Goal: Check status: Check status

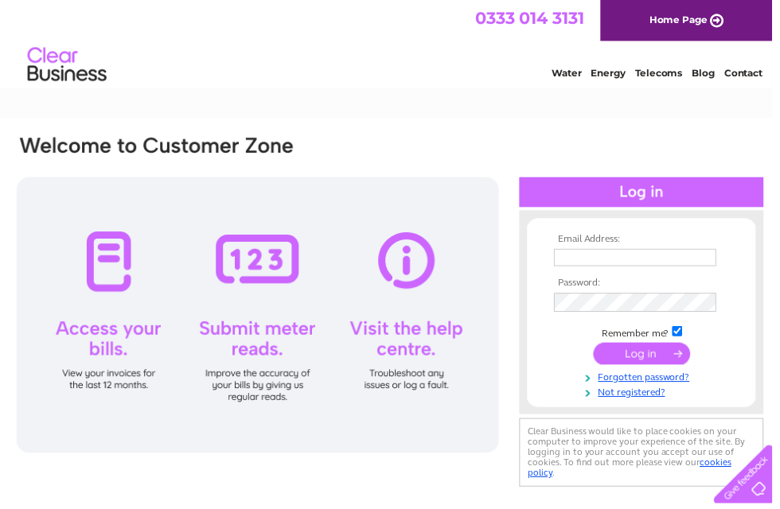
click at [649, 257] on input "text" at bounding box center [641, 260] width 164 height 18
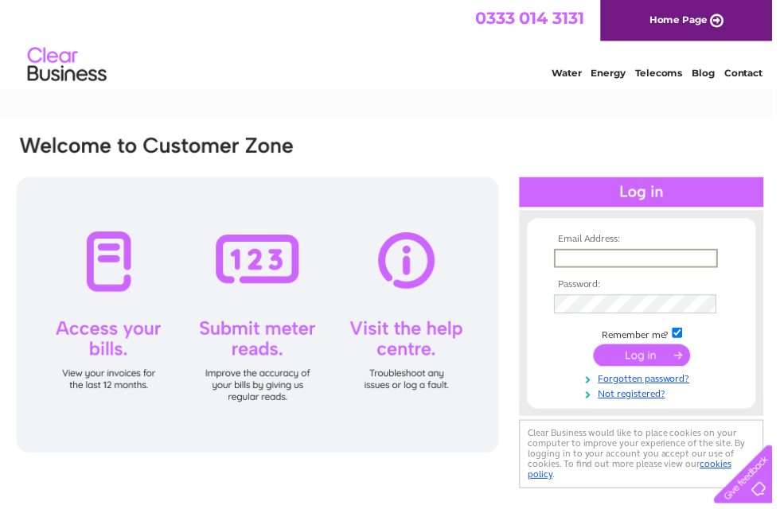
scroll to position [124, 0]
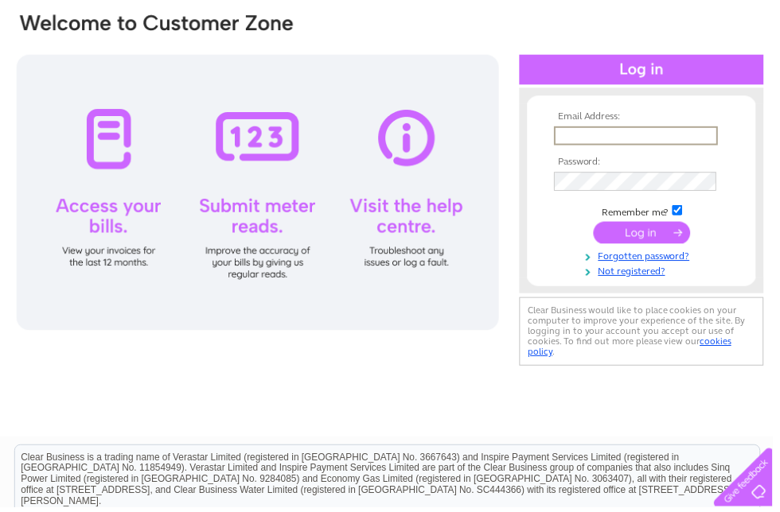
type input "paul_harding19@hotmail.co.uk"
click at [670, 232] on input "submit" at bounding box center [648, 235] width 98 height 22
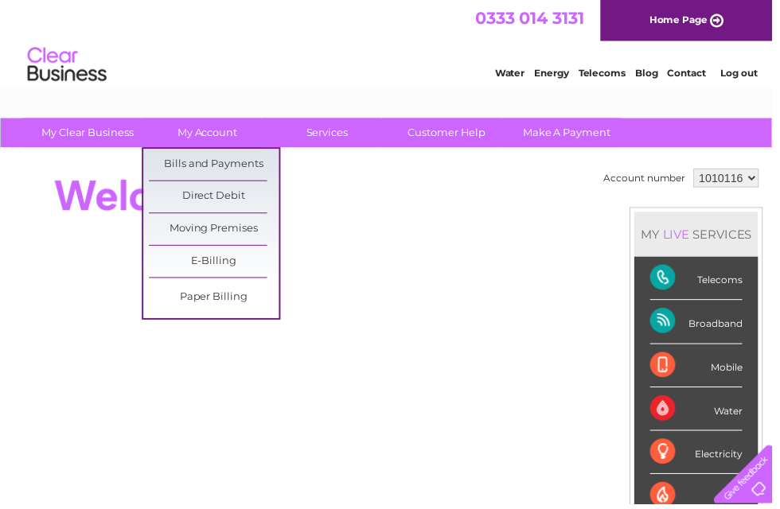
click at [228, 171] on link "Bills and Payments" at bounding box center [215, 166] width 131 height 32
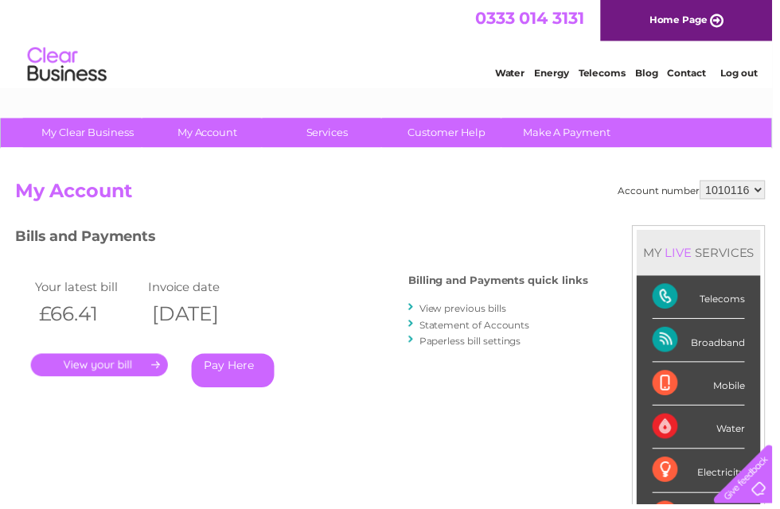
click at [111, 362] on link "." at bounding box center [100, 368] width 138 height 23
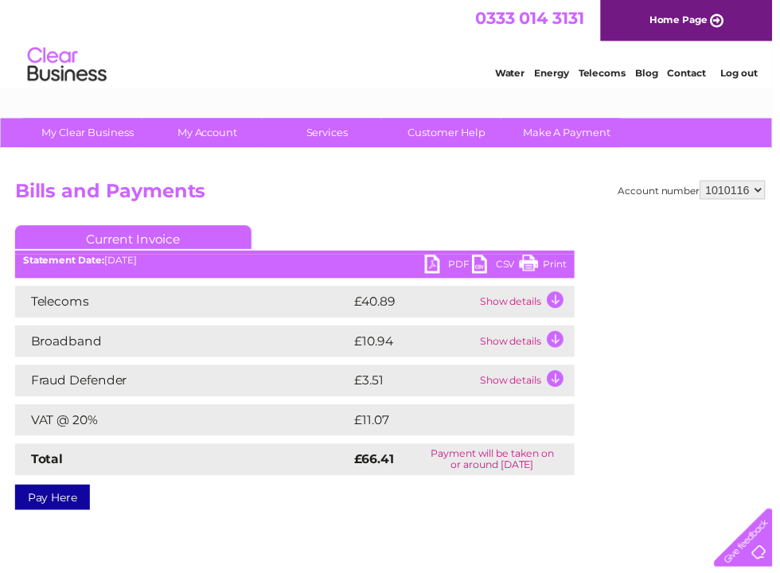
click at [446, 267] on link "PDF" at bounding box center [453, 268] width 48 height 23
